Goal: Task Accomplishment & Management: Use online tool/utility

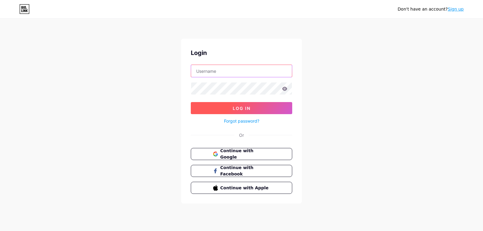
type input "[EMAIL_ADDRESS][DOMAIN_NAME]"
click at [245, 109] on span "Log In" at bounding box center [242, 108] width 18 height 5
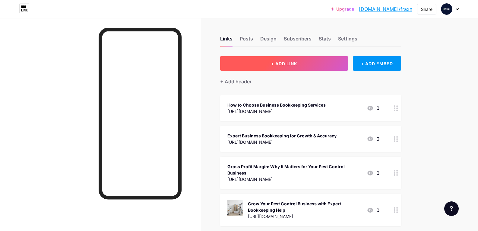
click at [289, 64] on span "+ ADD LINK" at bounding box center [284, 63] width 26 height 5
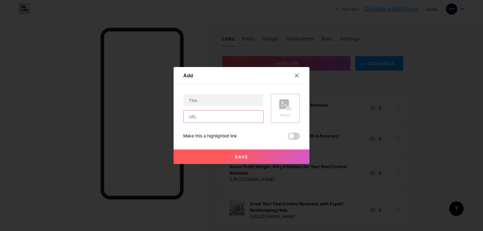
click at [206, 116] on input "text" at bounding box center [223, 116] width 80 height 12
paste input "[URL][DOMAIN_NAME]"
type input "[URL][DOMAIN_NAME]"
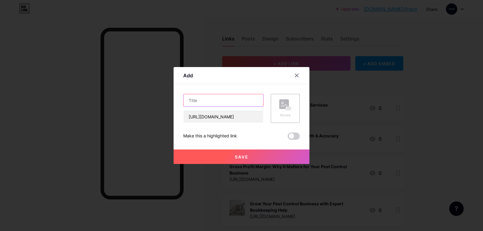
click at [205, 100] on input "text" at bounding box center [223, 100] width 80 height 12
paste input "Why Do Pest Control Firms Need Bookkeeping For Profit"
type input "Why Do Pest Control Firms Need Bookkeeping For Profit"
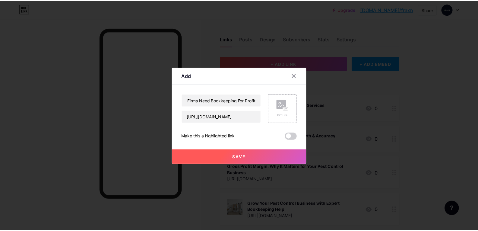
scroll to position [0, 0]
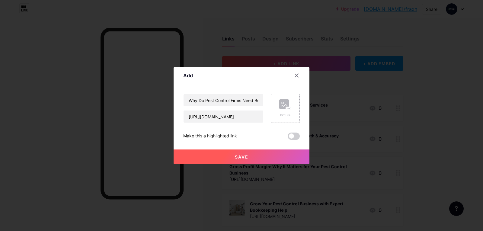
click at [286, 112] on div "Picture" at bounding box center [285, 108] width 12 height 18
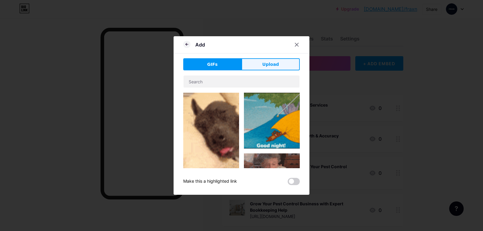
click at [271, 65] on span "Upload" at bounding box center [270, 64] width 17 height 6
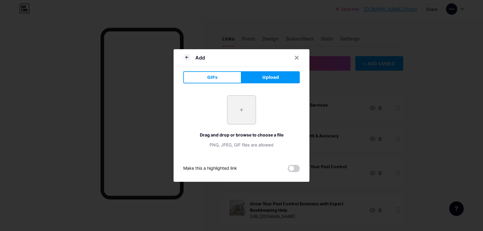
click at [244, 116] on input "file" at bounding box center [241, 110] width 28 height 28
type input "C:\fakepath\2148848588.jpg"
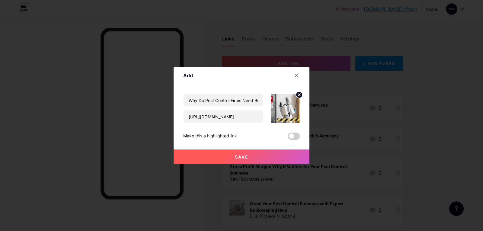
click at [240, 159] on span "Save" at bounding box center [242, 156] width 14 height 5
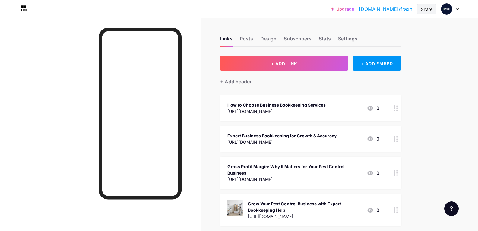
click at [424, 11] on div "Share" at bounding box center [426, 9] width 11 height 6
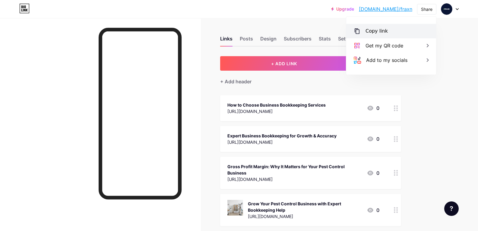
click at [369, 33] on div "Copy link" at bounding box center [377, 30] width 22 height 7
